Goal: Transaction & Acquisition: Purchase product/service

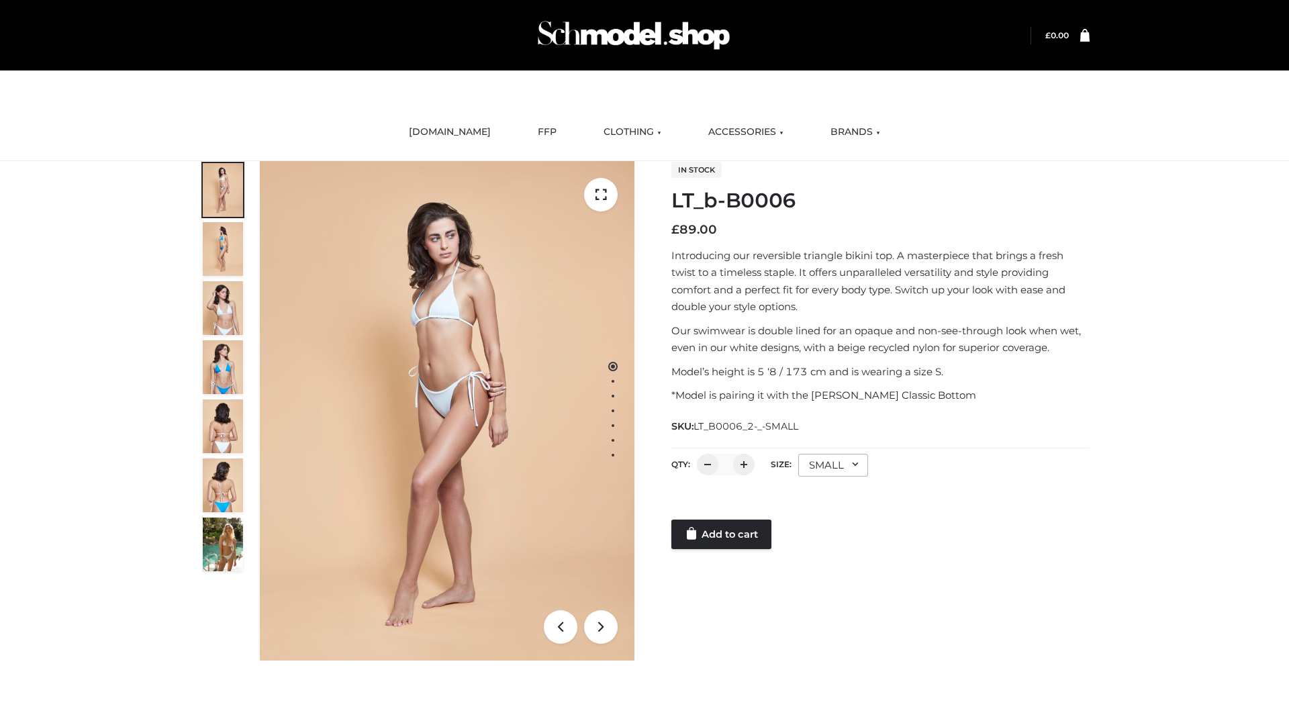
click at [723, 534] on link "Add to cart" at bounding box center [721, 535] width 100 height 30
